Goal: Check status: Check status

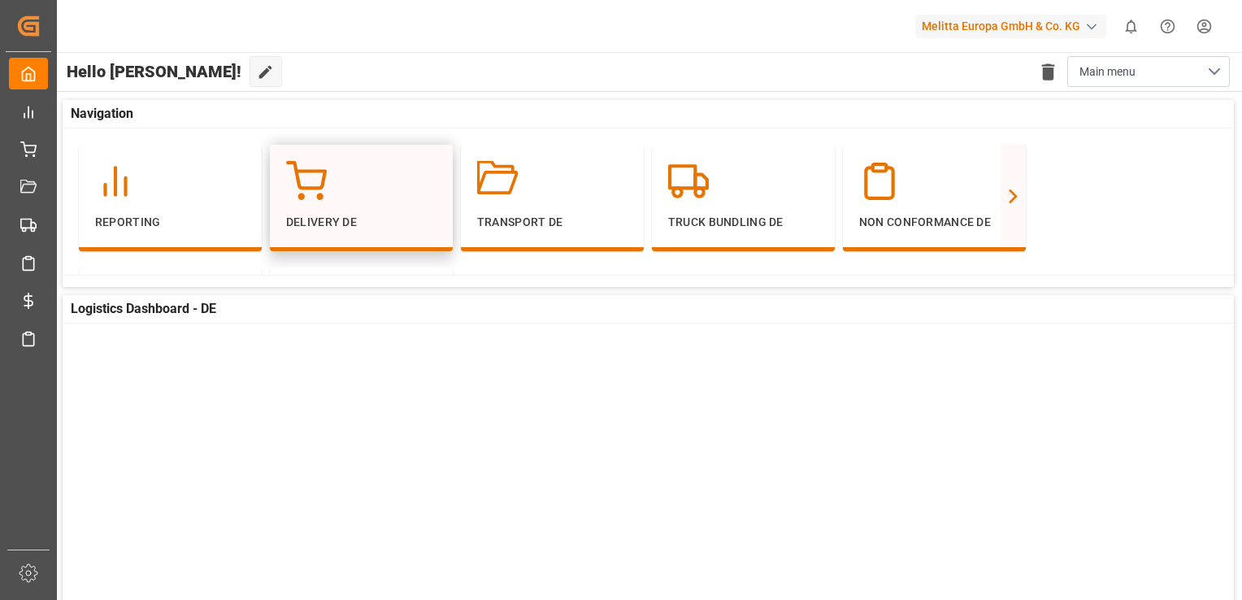
click at [311, 241] on div "Delivery DE" at bounding box center [361, 198] width 183 height 107
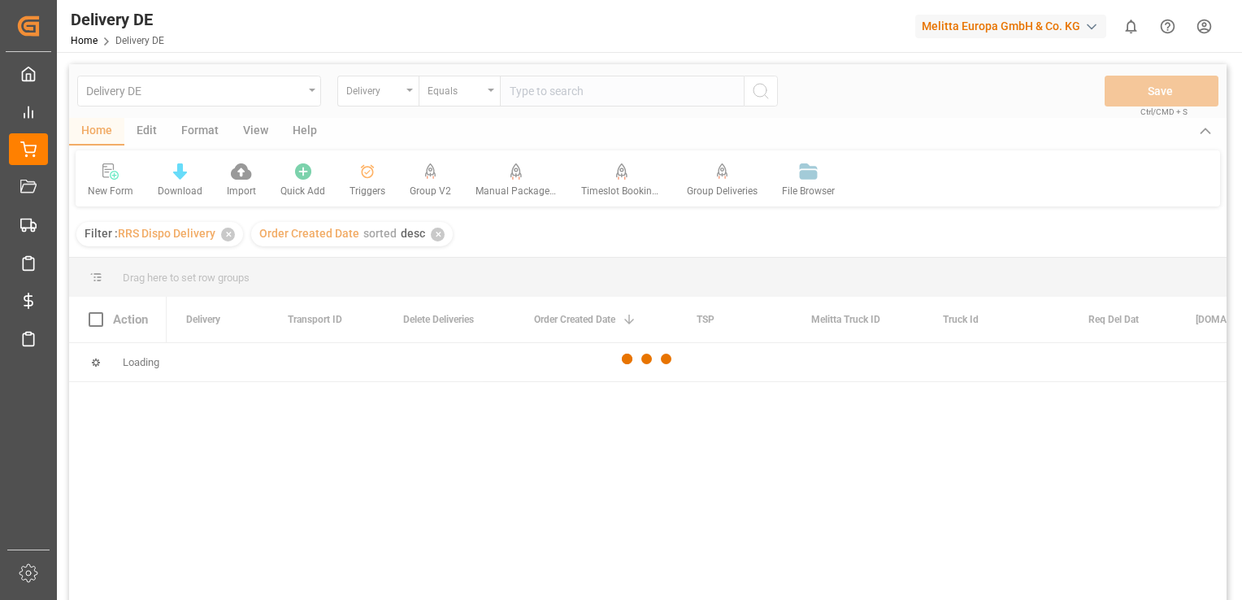
click at [540, 96] on div at bounding box center [648, 359] width 1158 height 590
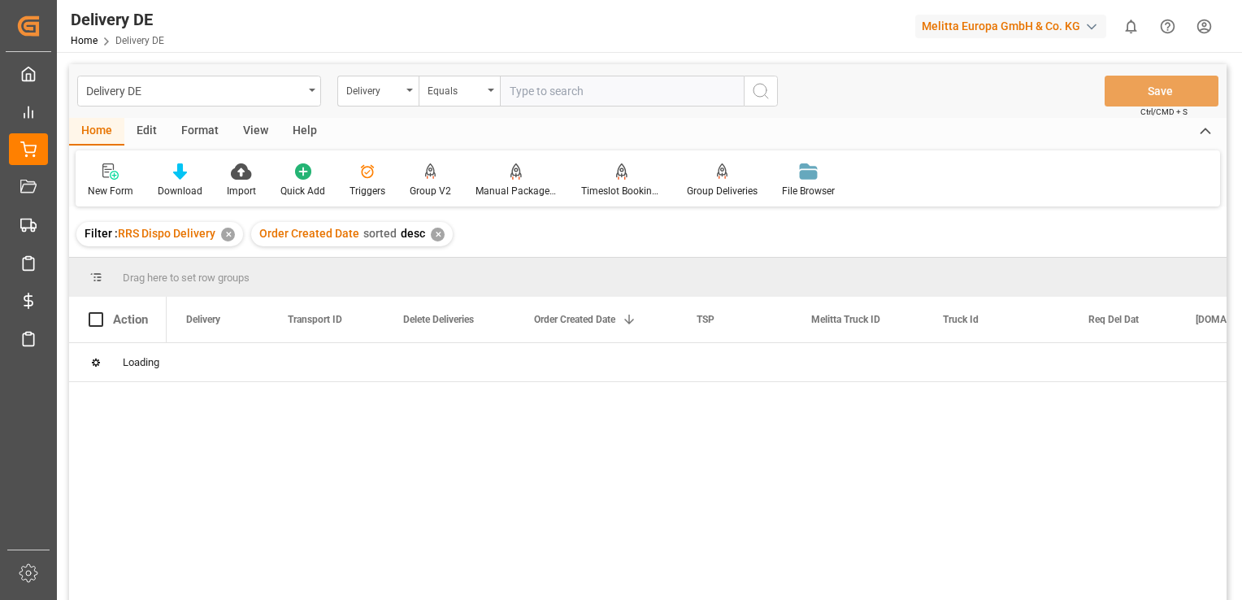
click at [540, 96] on input "text" at bounding box center [622, 91] width 244 height 31
paste input "92563965"
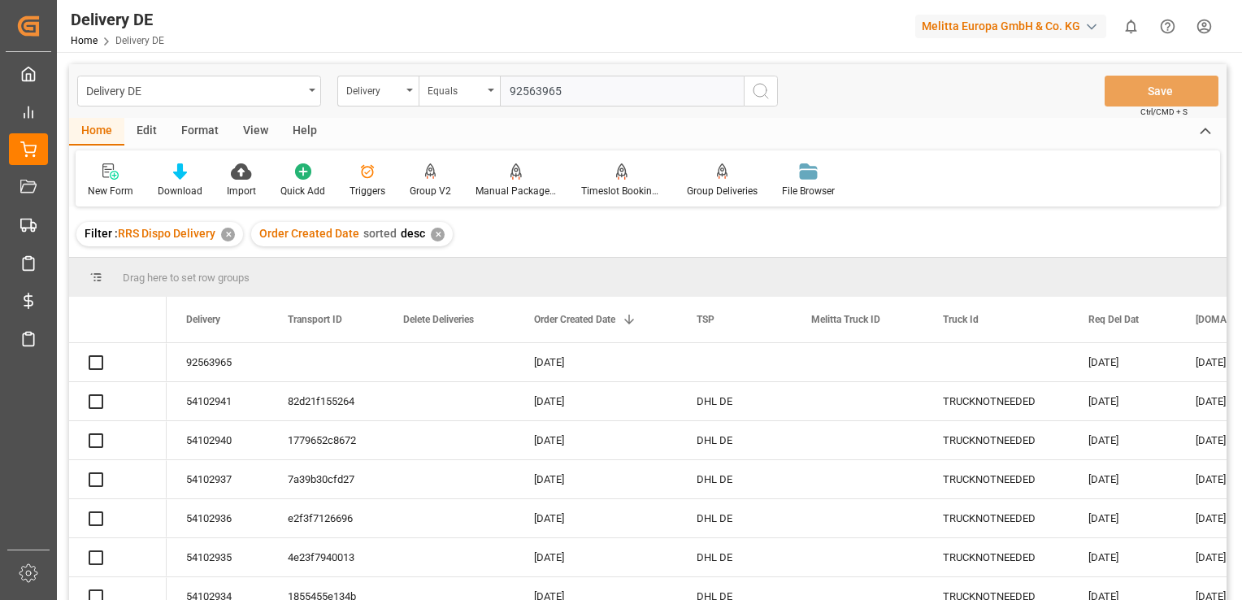
click at [541, 96] on input "92563965" at bounding box center [622, 91] width 244 height 31
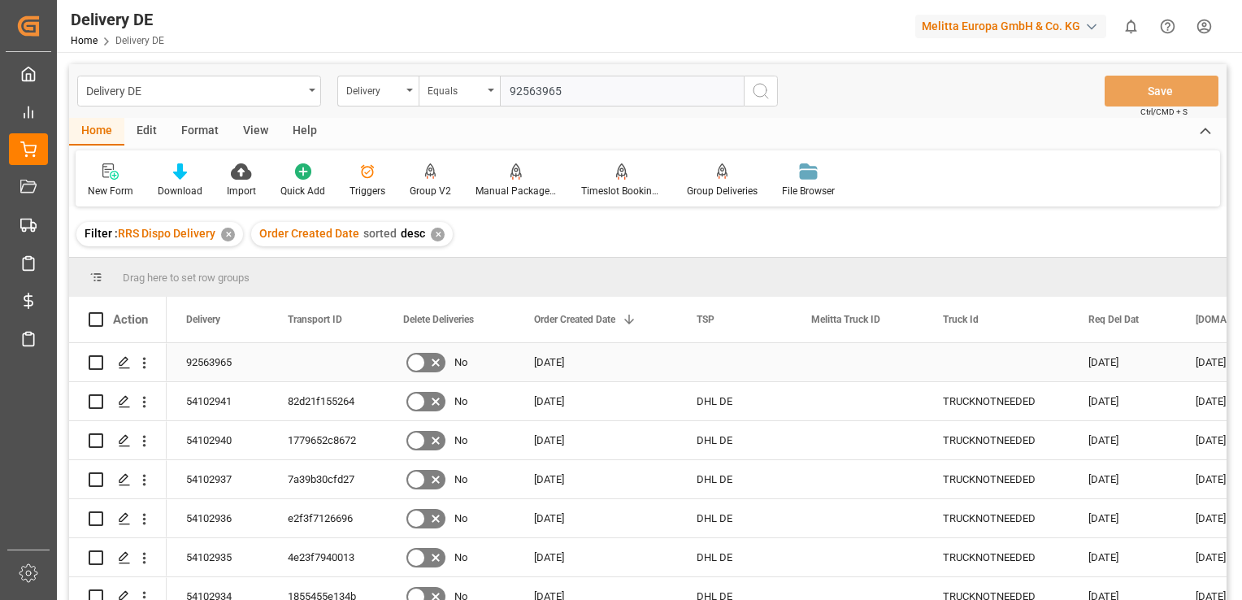
type input "92563965"
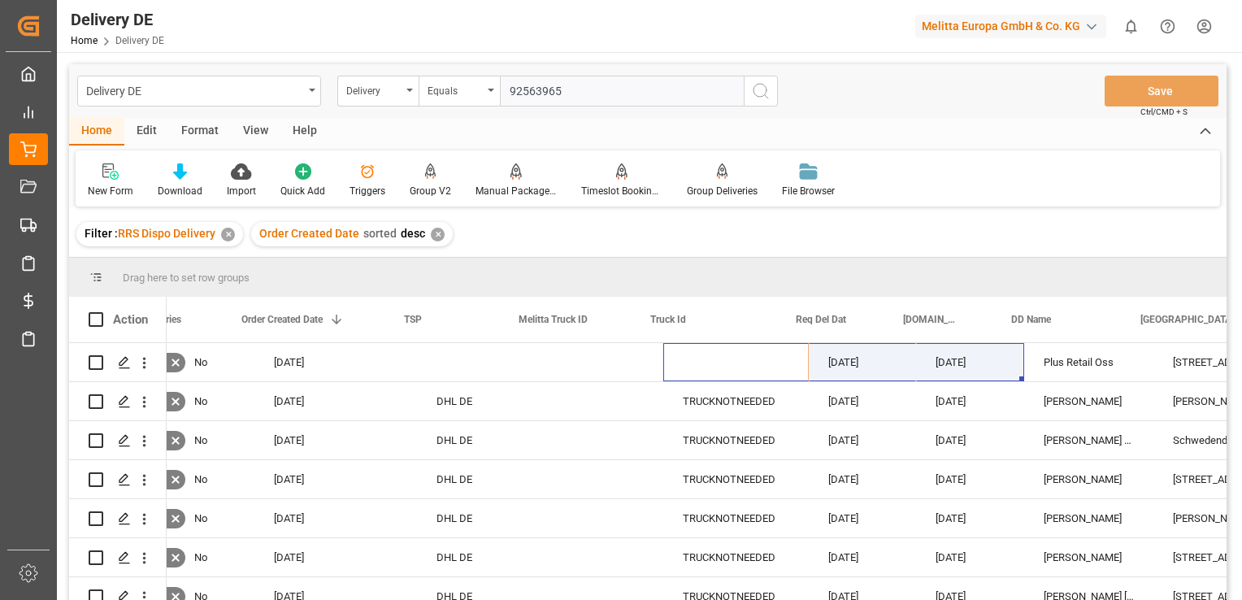
scroll to position [0, 293]
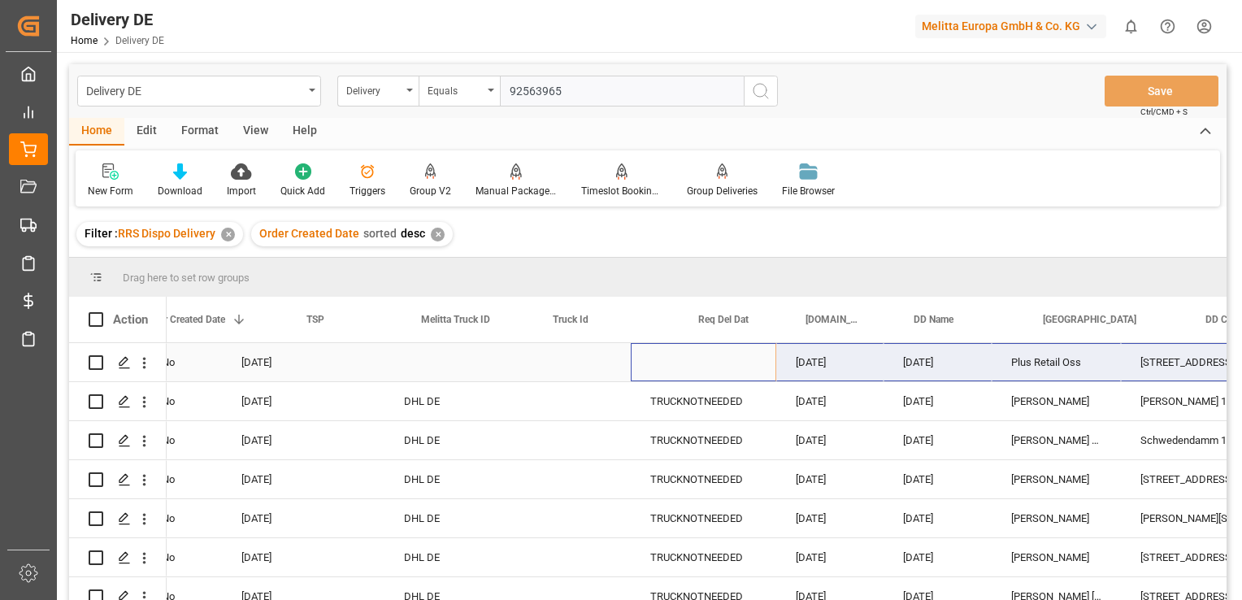
drag, startPoint x: 1080, startPoint y: 362, endPoint x: 823, endPoint y: 343, distance: 257.6
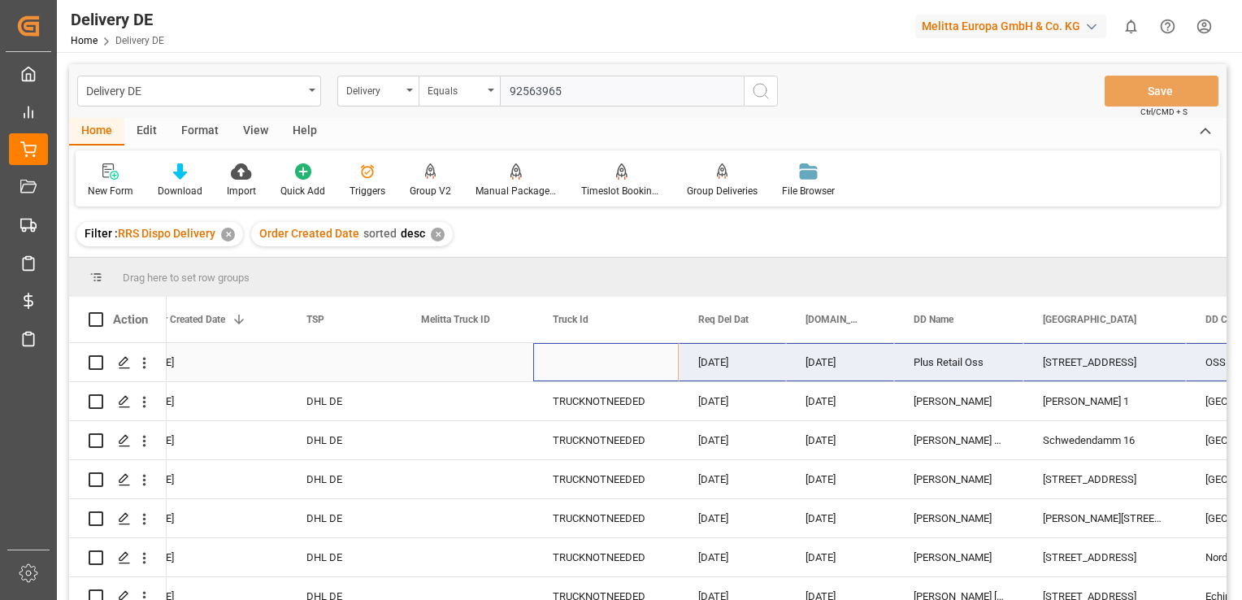
click at [91, 362] on input "Press Space to toggle row selection (unchecked)" at bounding box center [96, 362] width 15 height 15
checkbox input "true"
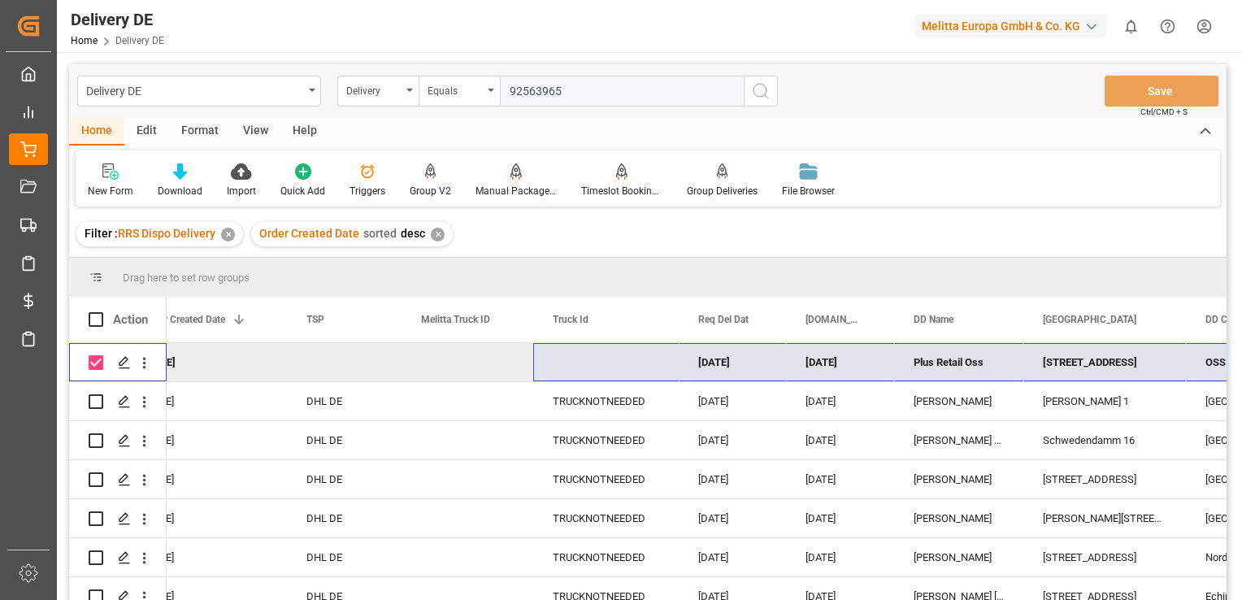
click at [520, 187] on div "Manual Package TypeDetermination" at bounding box center [516, 191] width 81 height 15
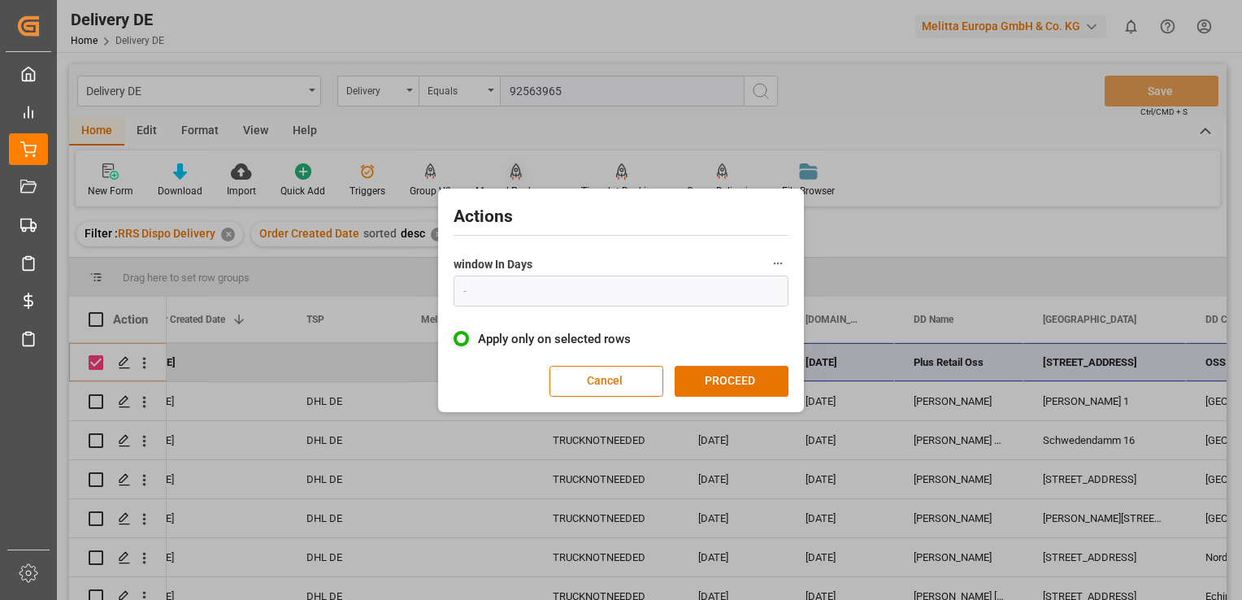
type input "1"
click at [717, 389] on button "PROCEED" at bounding box center [732, 381] width 114 height 31
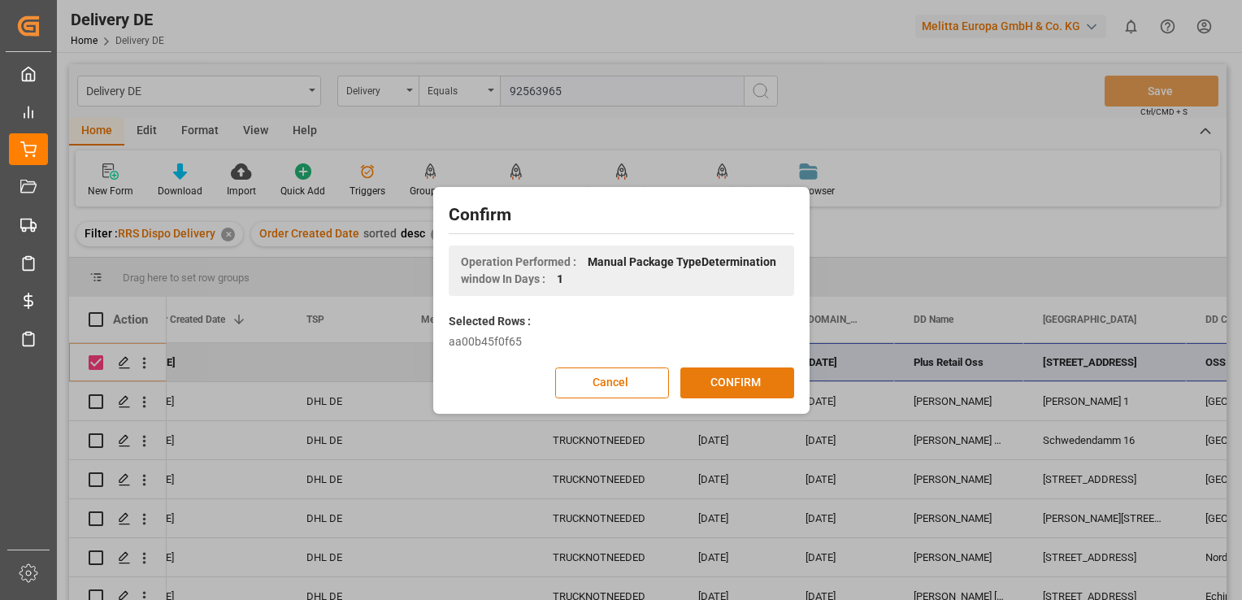
click at [734, 391] on button "CONFIRM" at bounding box center [738, 382] width 114 height 31
